Goal: Find specific page/section: Find specific page/section

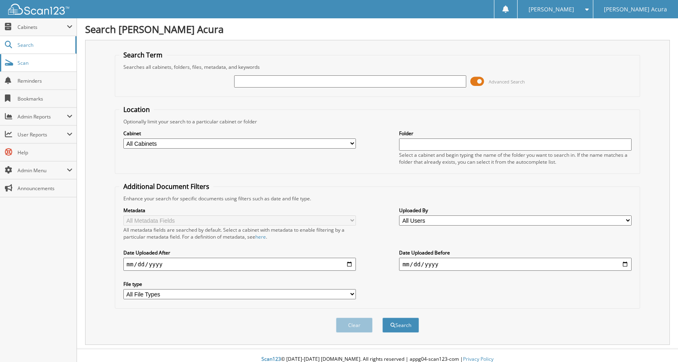
click at [22, 64] on span "Scan" at bounding box center [45, 62] width 55 height 7
click at [48, 59] on link "Scan" at bounding box center [38, 63] width 77 height 18
click at [24, 67] on link "Scan" at bounding box center [38, 63] width 77 height 18
click at [46, 69] on link "Scan" at bounding box center [38, 63] width 77 height 18
click at [41, 67] on link "Scan" at bounding box center [38, 63] width 77 height 18
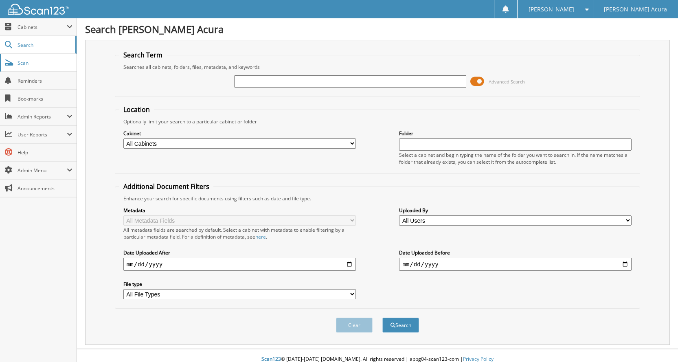
click at [42, 65] on span "Scan" at bounding box center [45, 62] width 55 height 7
